Goal: Navigation & Orientation: Understand site structure

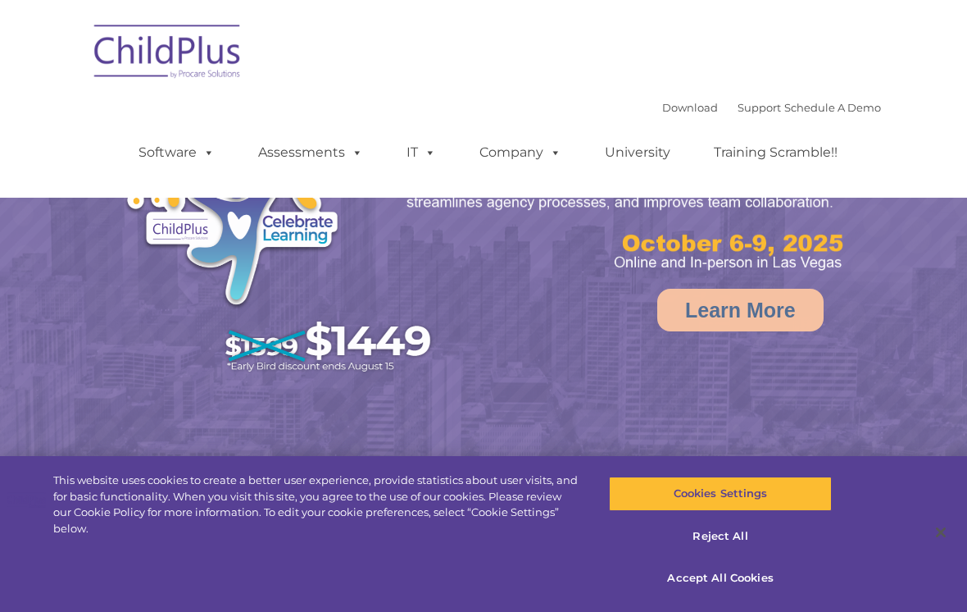
select select "MEDIUM"
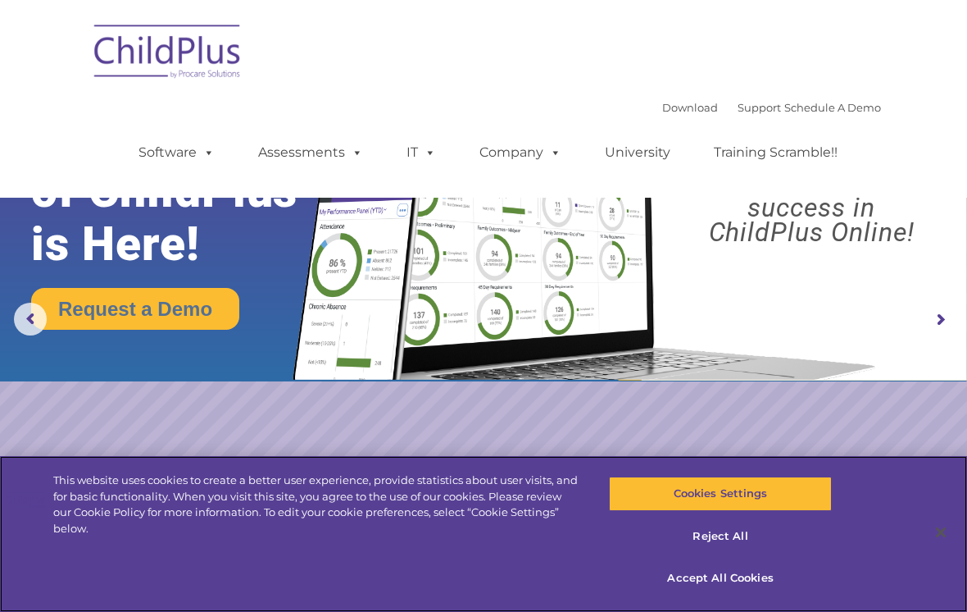
click at [746, 579] on button "Accept All Cookies" at bounding box center [720, 578] width 222 height 34
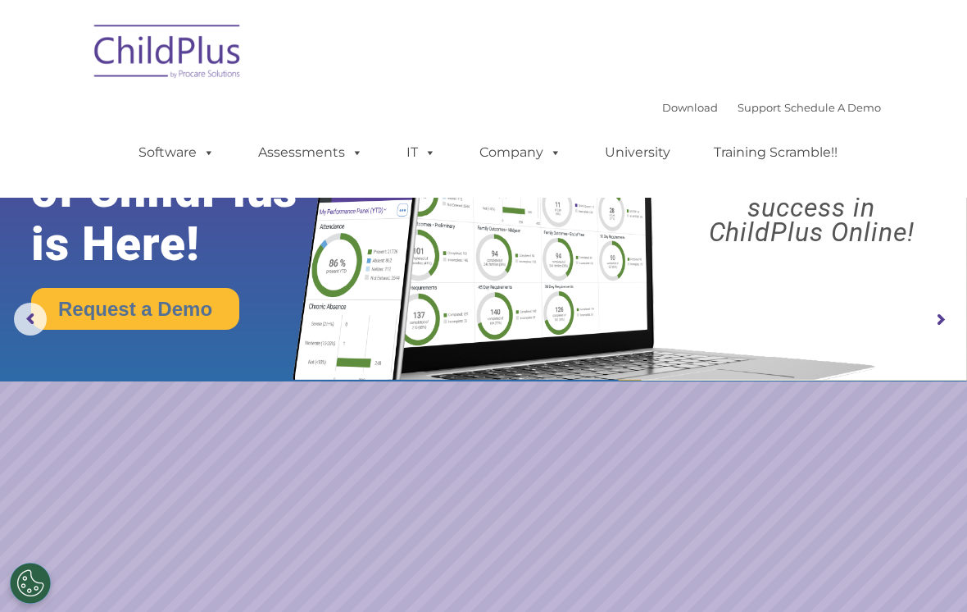
click at [35, 580] on button "Cookies Settings" at bounding box center [30, 582] width 41 height 41
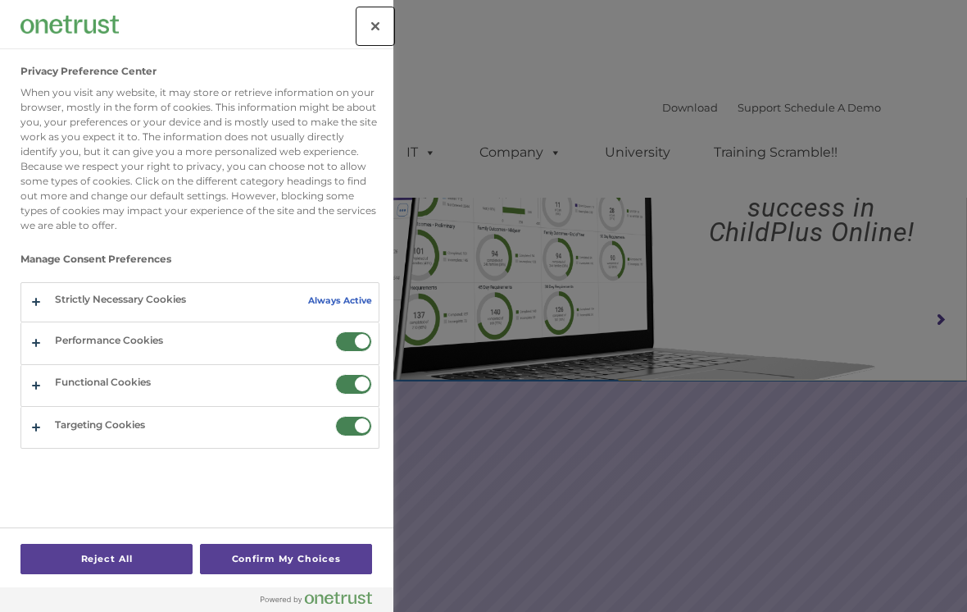
click at [379, 43] on button "Close" at bounding box center [375, 26] width 36 height 36
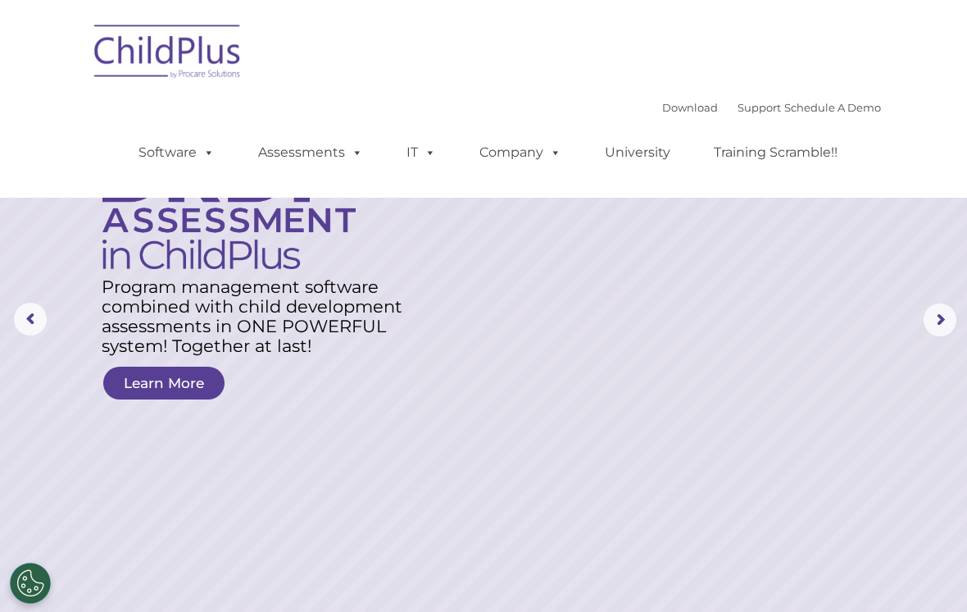
click at [193, 66] on img at bounding box center [168, 54] width 164 height 82
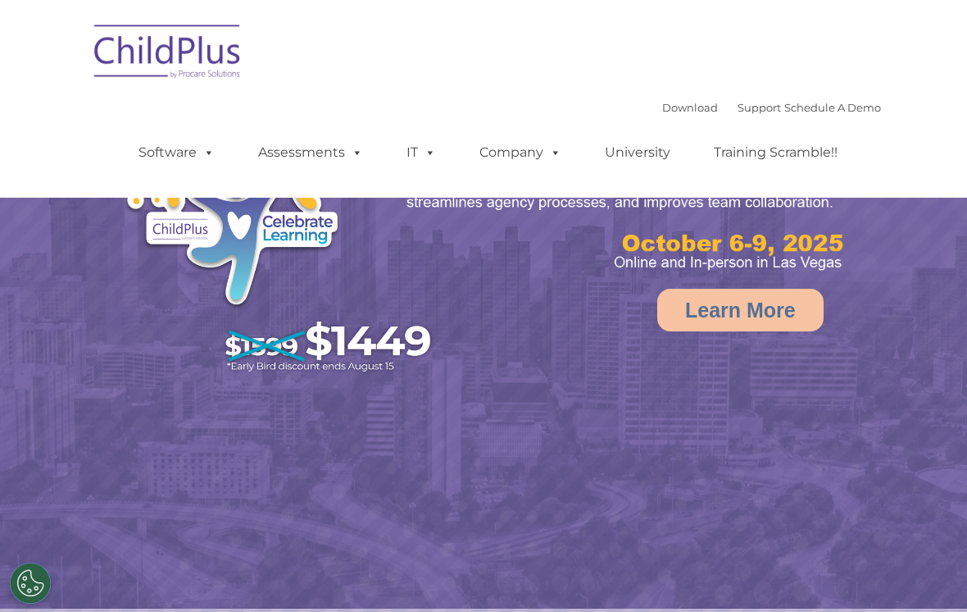
select select "MEDIUM"
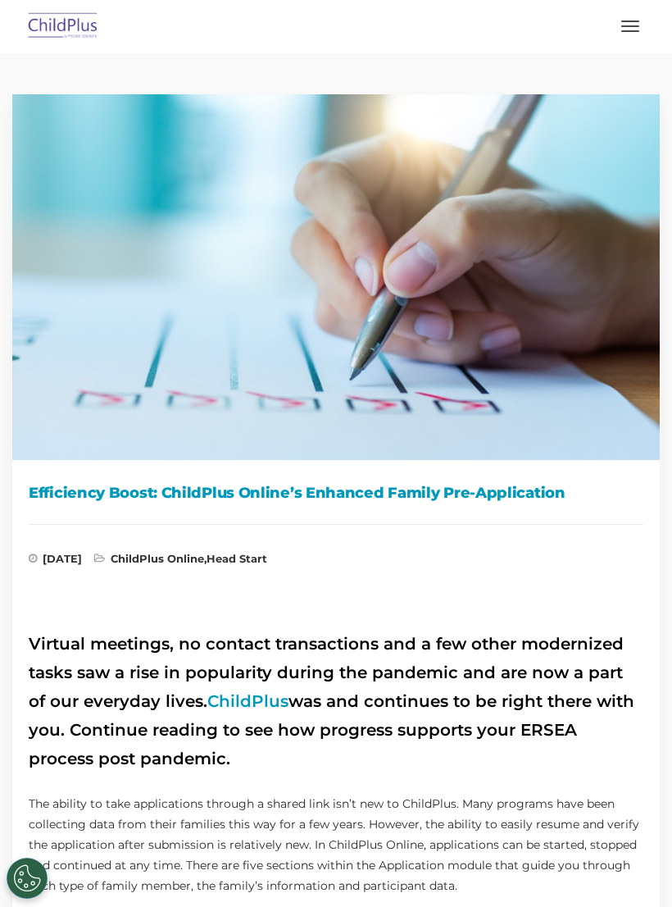
click at [628, 30] on button "button" at bounding box center [630, 26] width 34 height 26
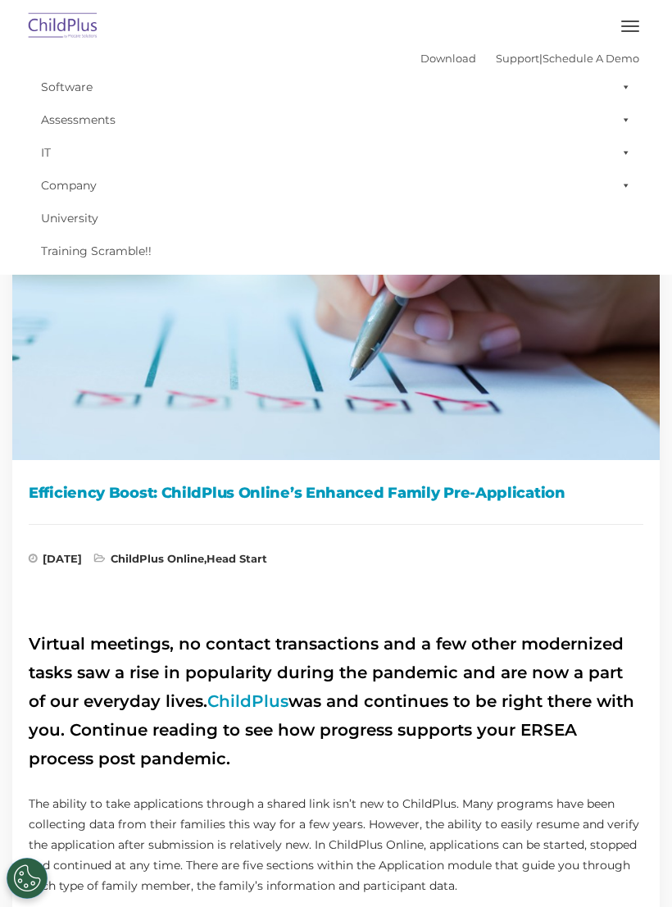
click at [553, 422] on img at bounding box center [336, 271] width 672 height 378
click at [66, 30] on img at bounding box center [63, 26] width 77 height 39
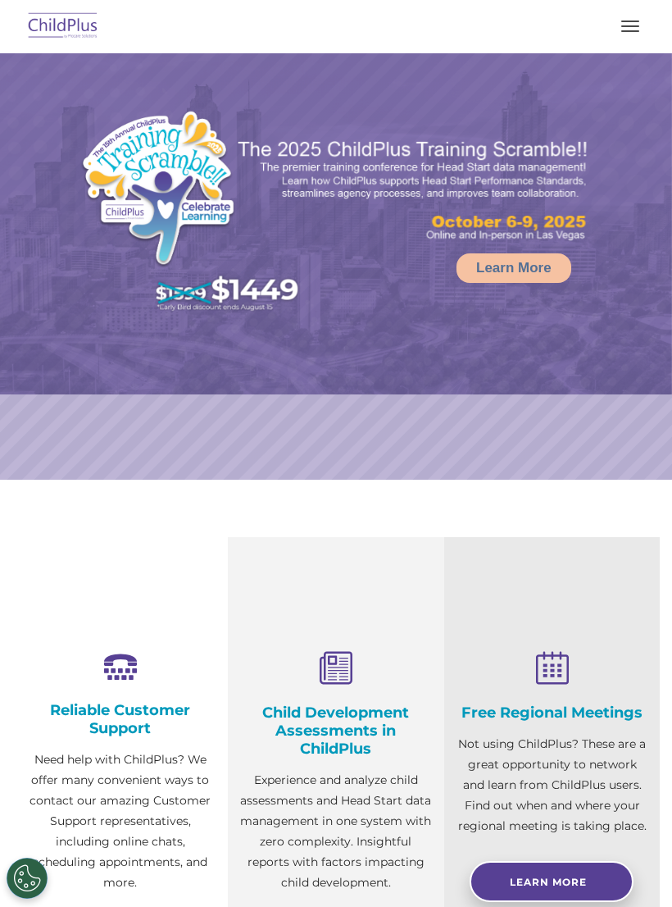
select select "MEDIUM"
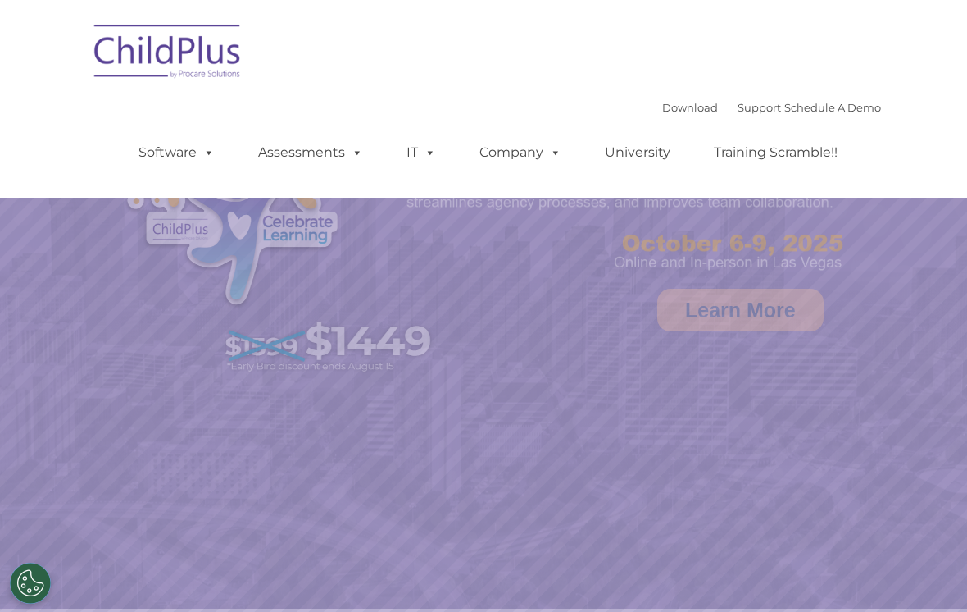
select select "MEDIUM"
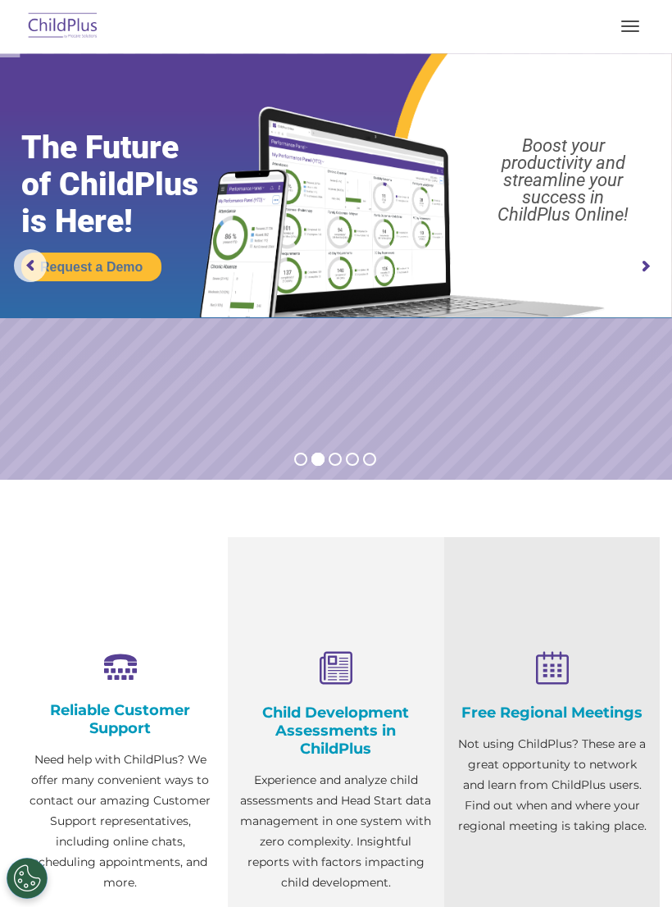
click at [630, 25] on button "button" at bounding box center [630, 26] width 34 height 26
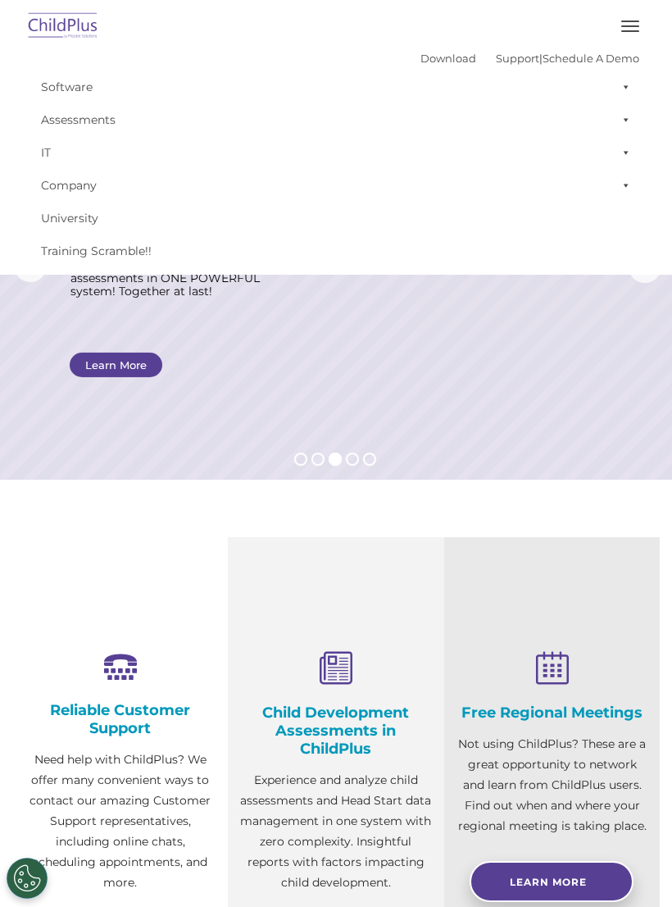
click at [630, 37] on button "button" at bounding box center [630, 26] width 34 height 26
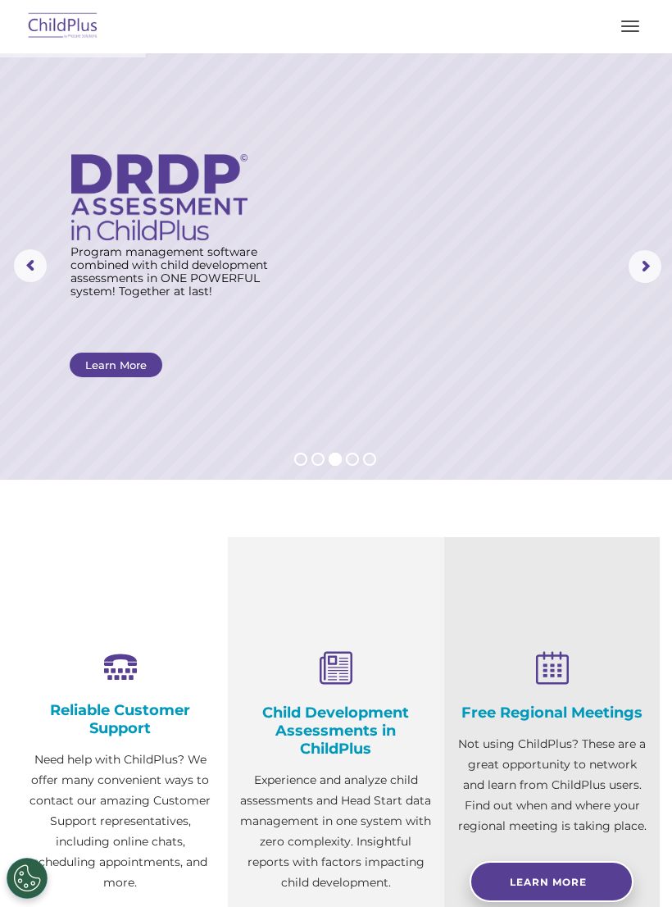
click at [633, 38] on button "button" at bounding box center [630, 26] width 34 height 26
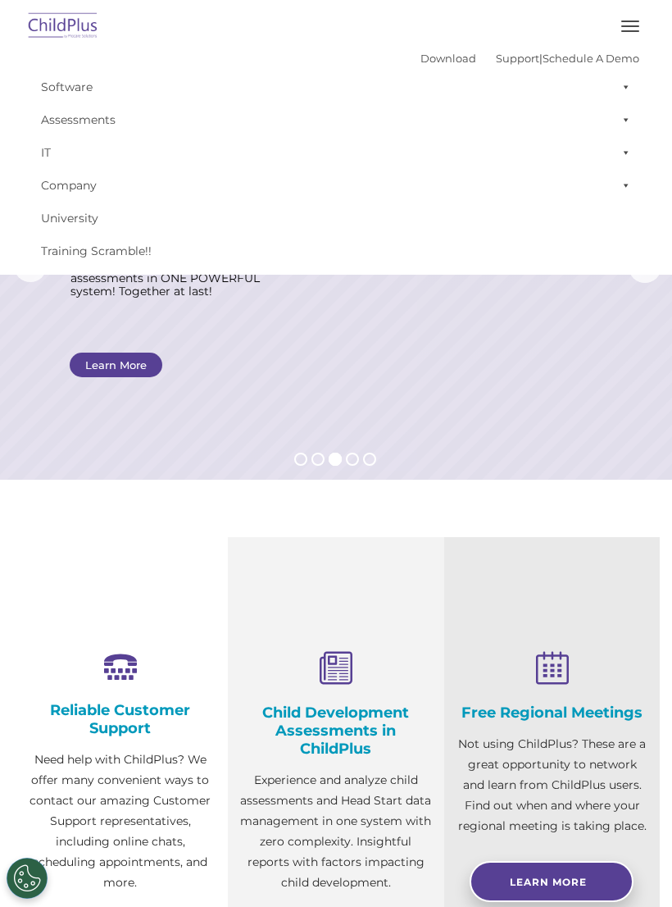
click at [631, 37] on button "button" at bounding box center [630, 26] width 34 height 26
